Goal: Navigation & Orientation: Find specific page/section

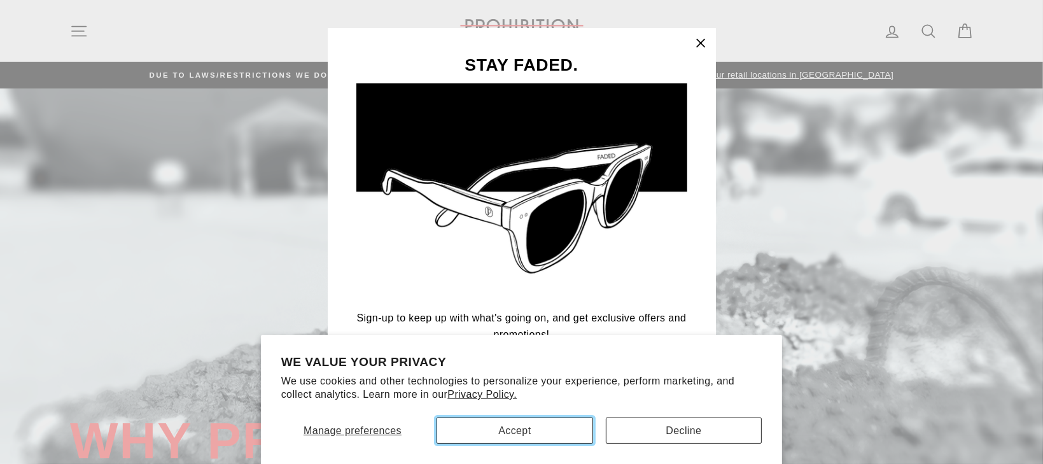
click at [579, 431] on button "Accept" at bounding box center [515, 431] width 157 height 26
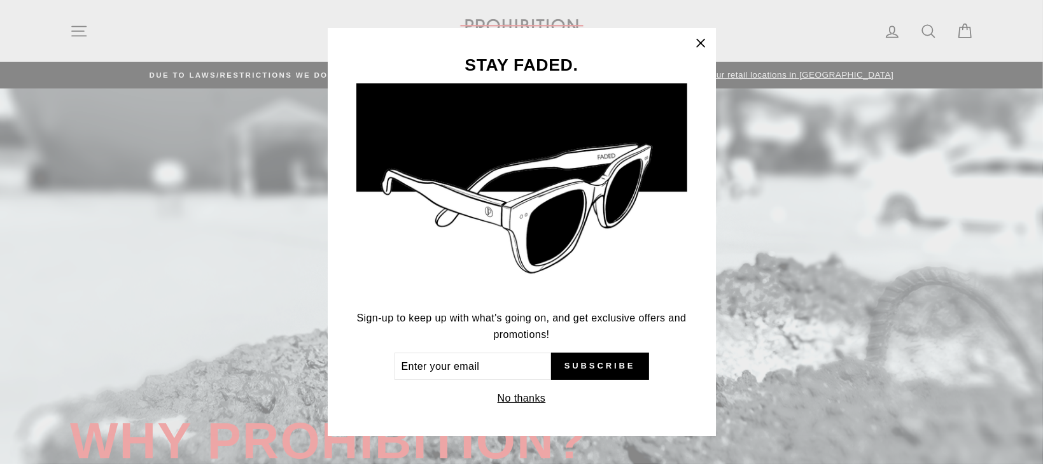
click at [707, 44] on icon "button" at bounding box center [701, 43] width 18 height 18
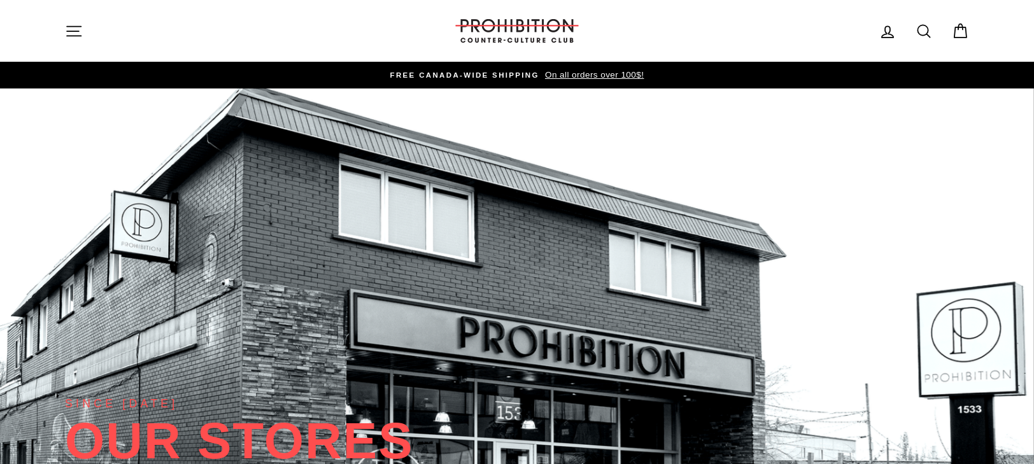
click at [73, 31] on icon "button" at bounding box center [74, 31] width 14 height 10
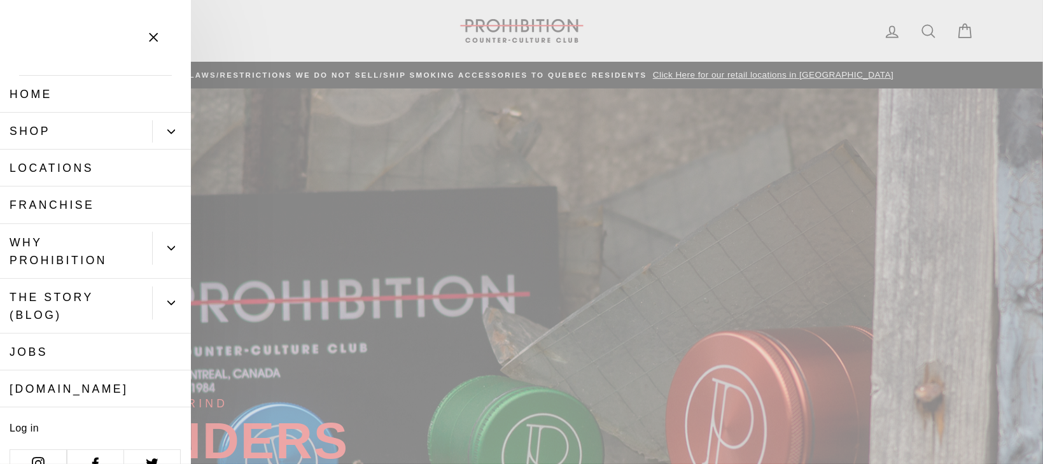
click at [42, 128] on link "Shop" at bounding box center [76, 131] width 152 height 37
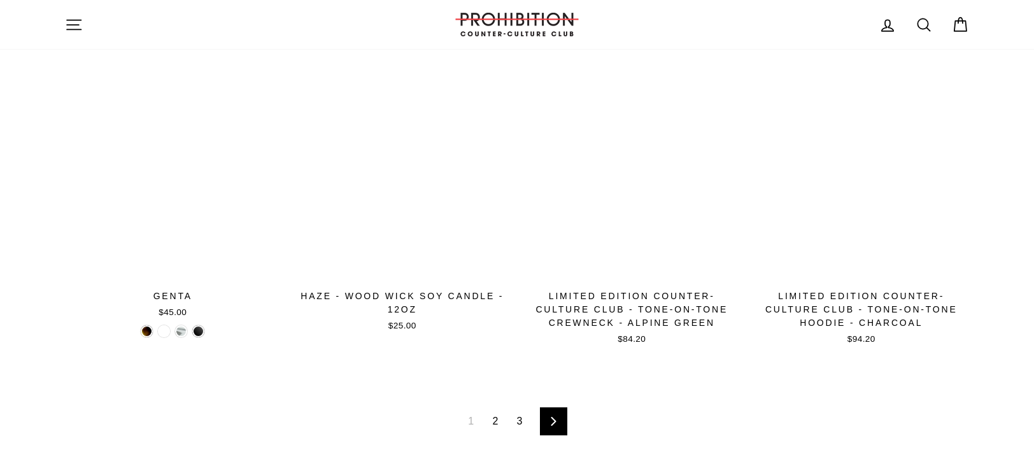
scroll to position [1973, 0]
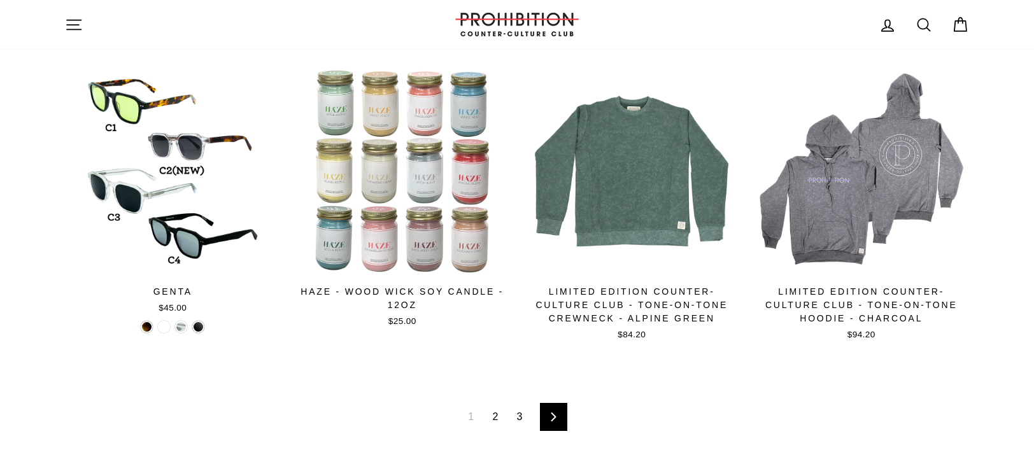
click at [561, 422] on link "Next" at bounding box center [553, 417] width 27 height 28
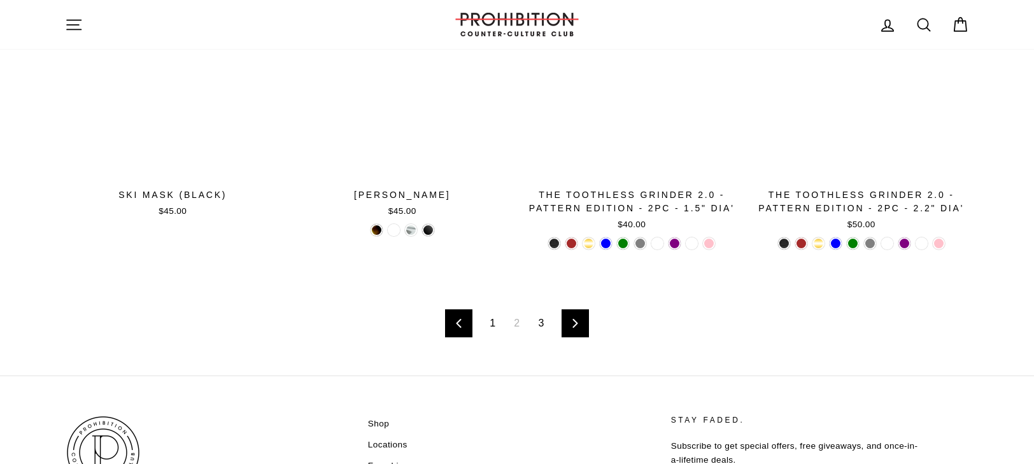
scroll to position [2101, 0]
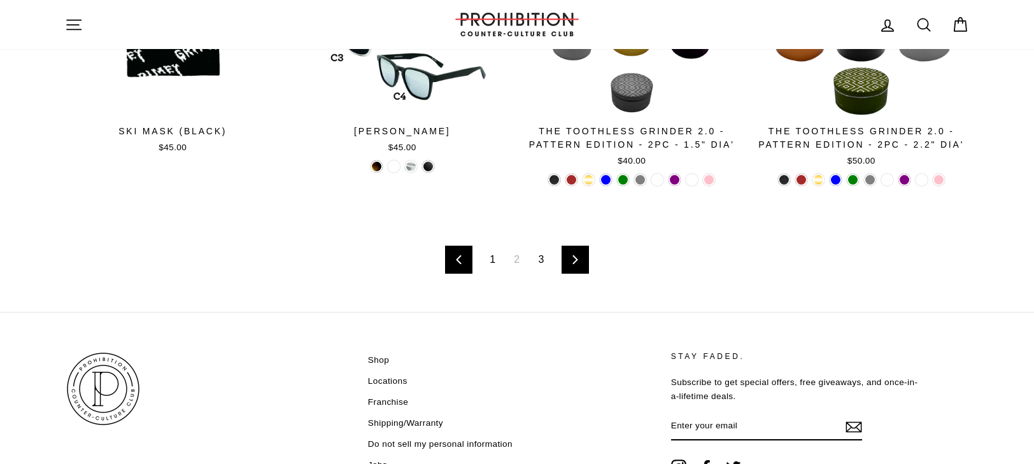
click at [574, 258] on icon at bounding box center [575, 259] width 8 height 9
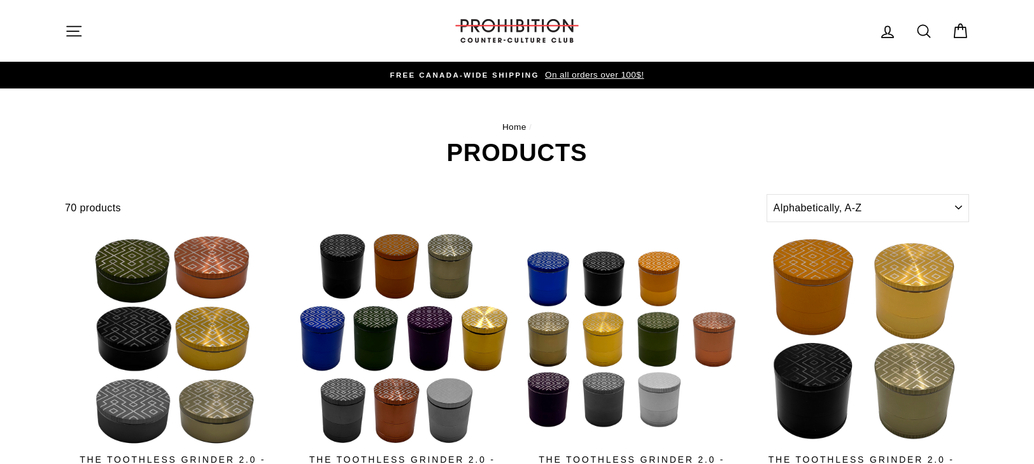
click at [84, 30] on button "Site navigation" at bounding box center [73, 30] width 33 height 27
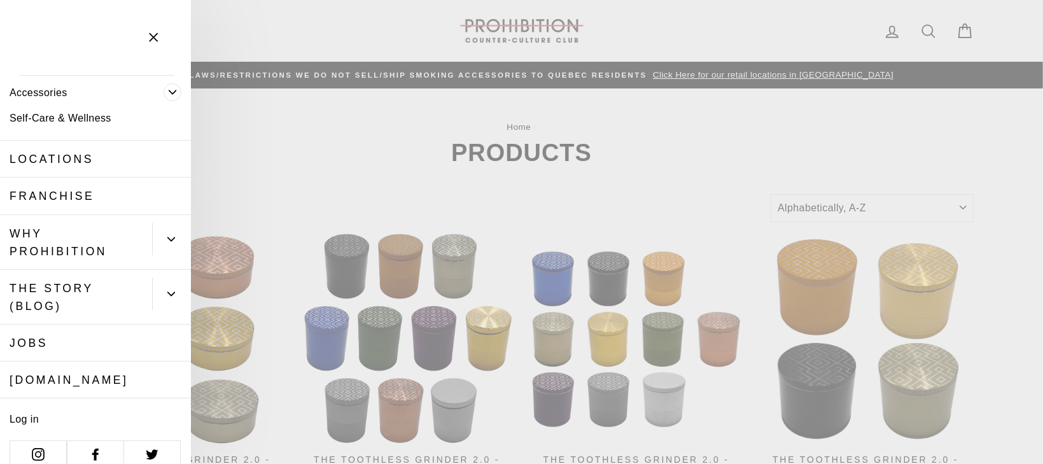
scroll to position [163, 0]
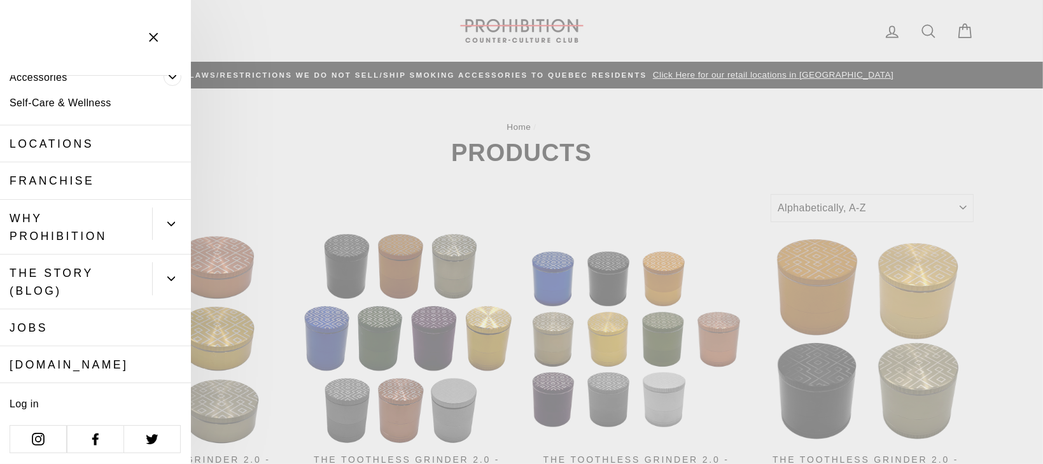
click at [60, 360] on link "[DOMAIN_NAME]" at bounding box center [95, 364] width 191 height 37
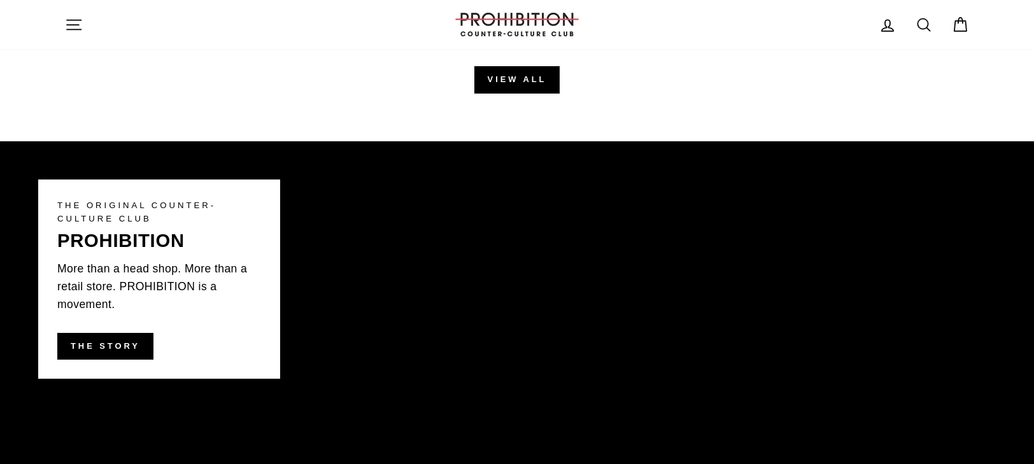
scroll to position [1782, 0]
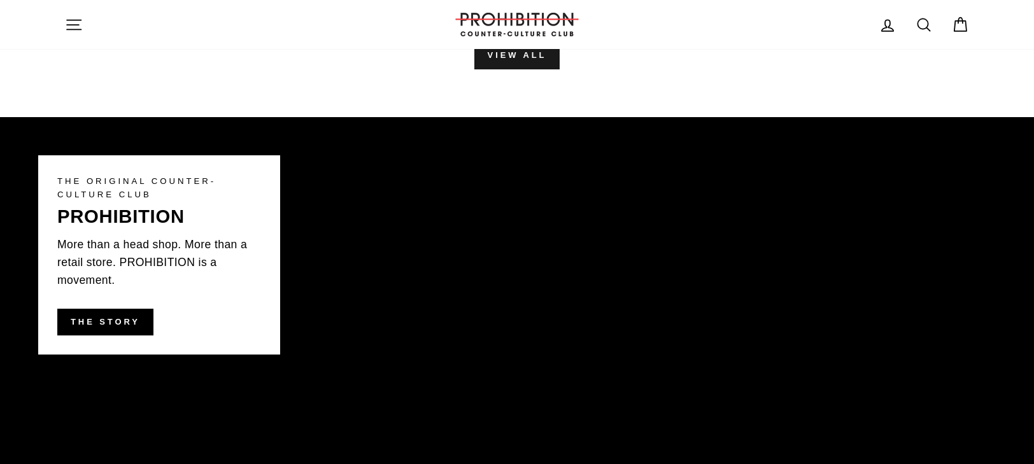
click at [505, 59] on link "View all" at bounding box center [517, 55] width 86 height 27
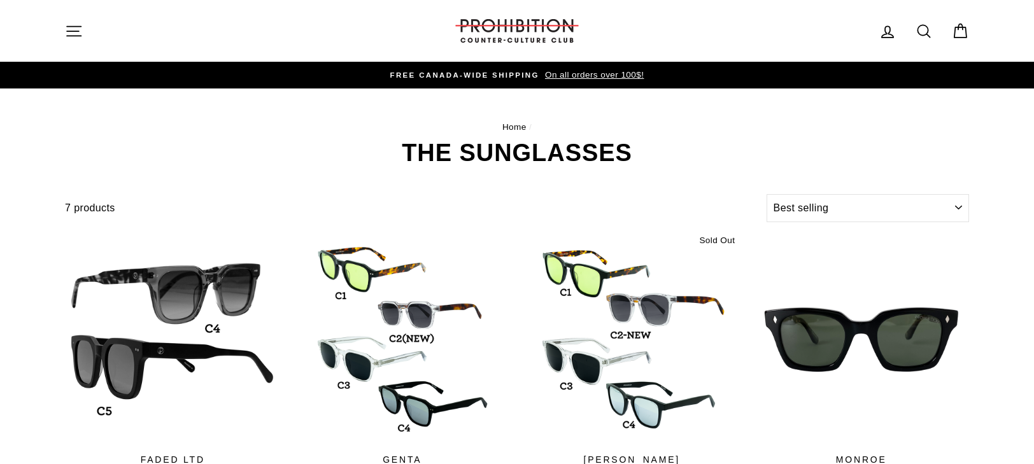
select select "best-selling"
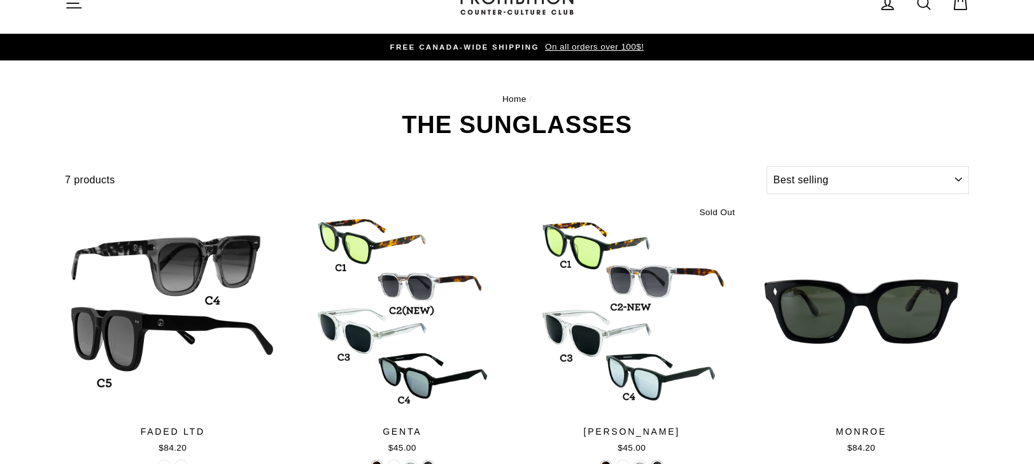
scroll to position [1, 0]
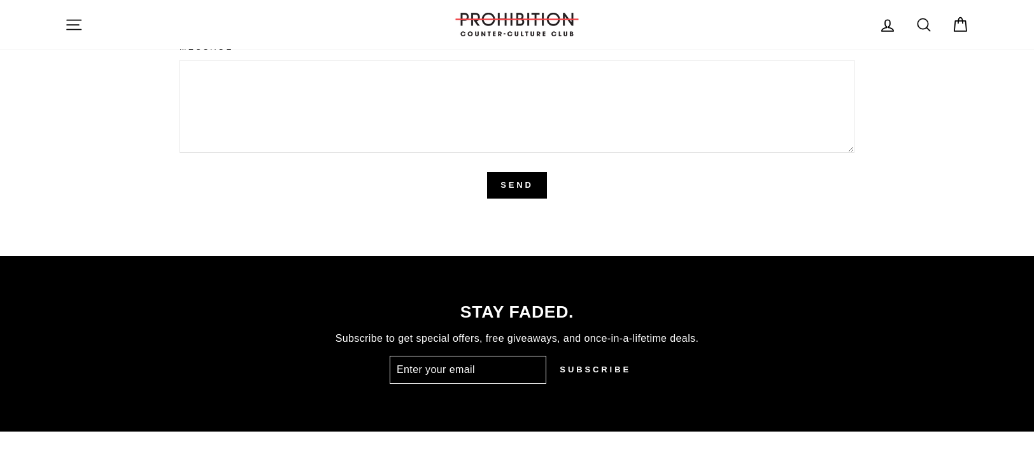
scroll to position [3315, 0]
